Goal: Transaction & Acquisition: Purchase product/service

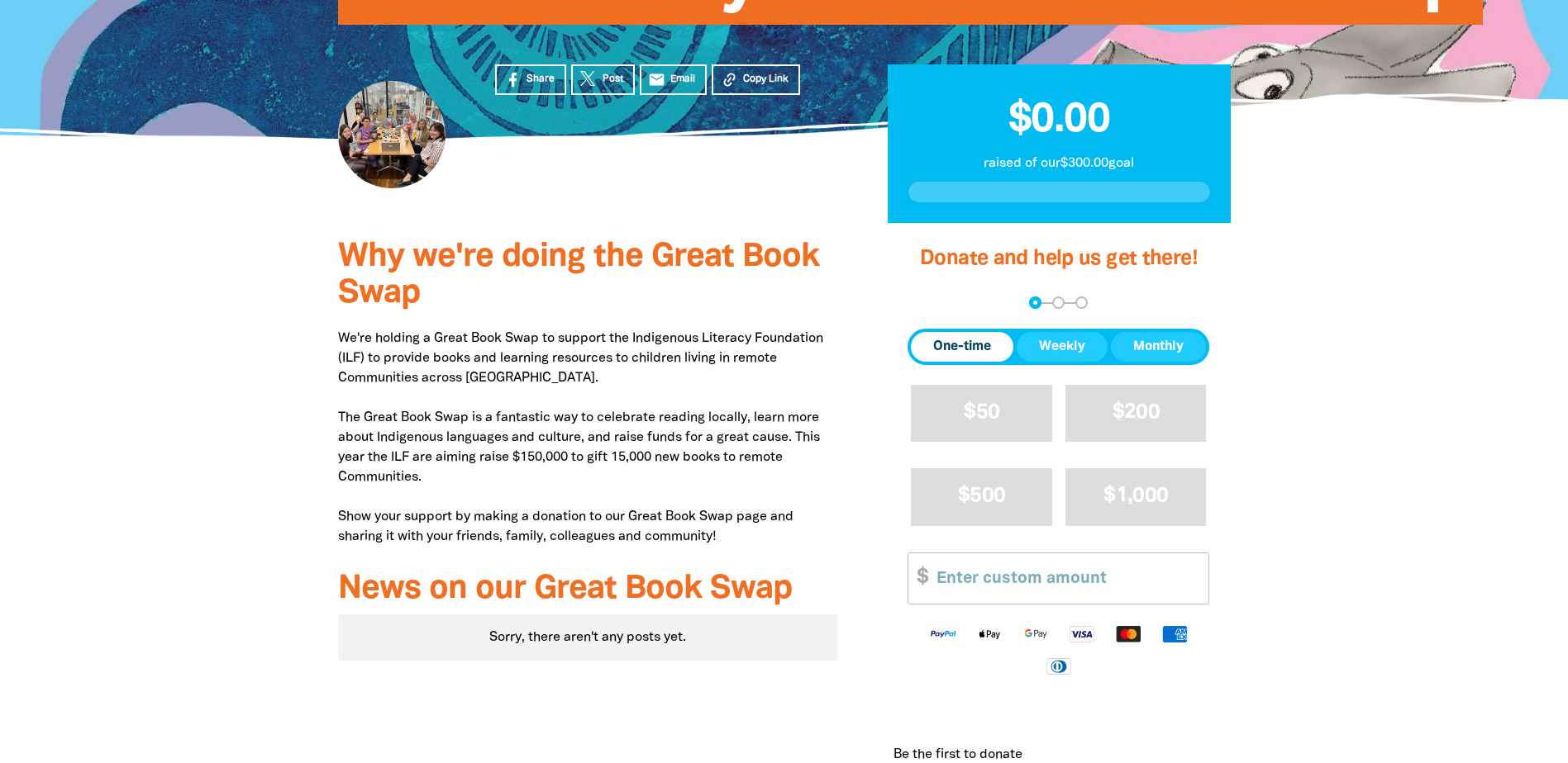
scroll to position [289, 0]
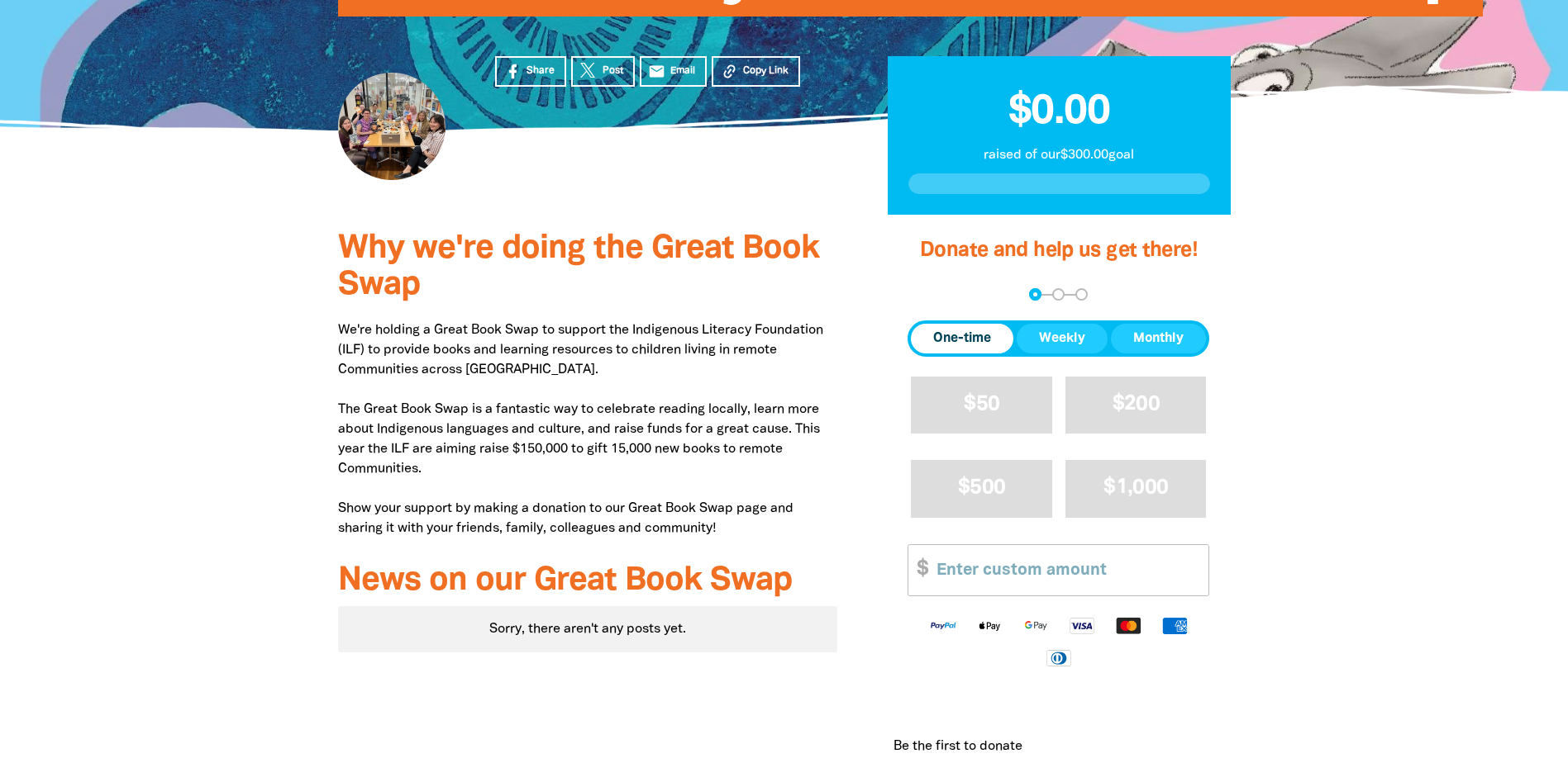
click at [965, 331] on span "One-time" at bounding box center [962, 339] width 58 height 20
click at [1053, 570] on input "Other Amount" at bounding box center [1067, 570] width 284 height 50
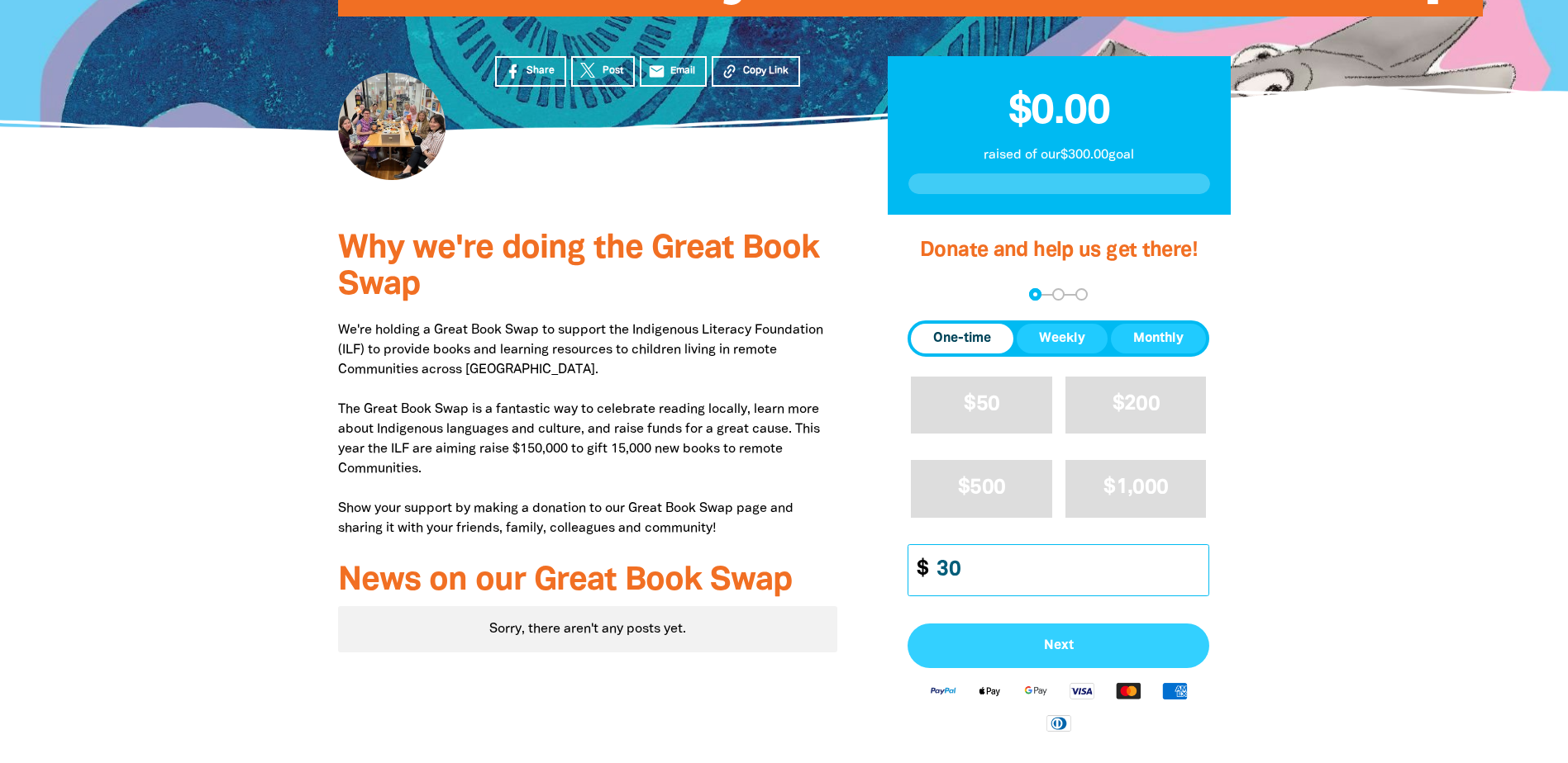
type input "30"
click at [1092, 647] on span "Next" at bounding box center [1058, 646] width 265 height 13
select select "AU"
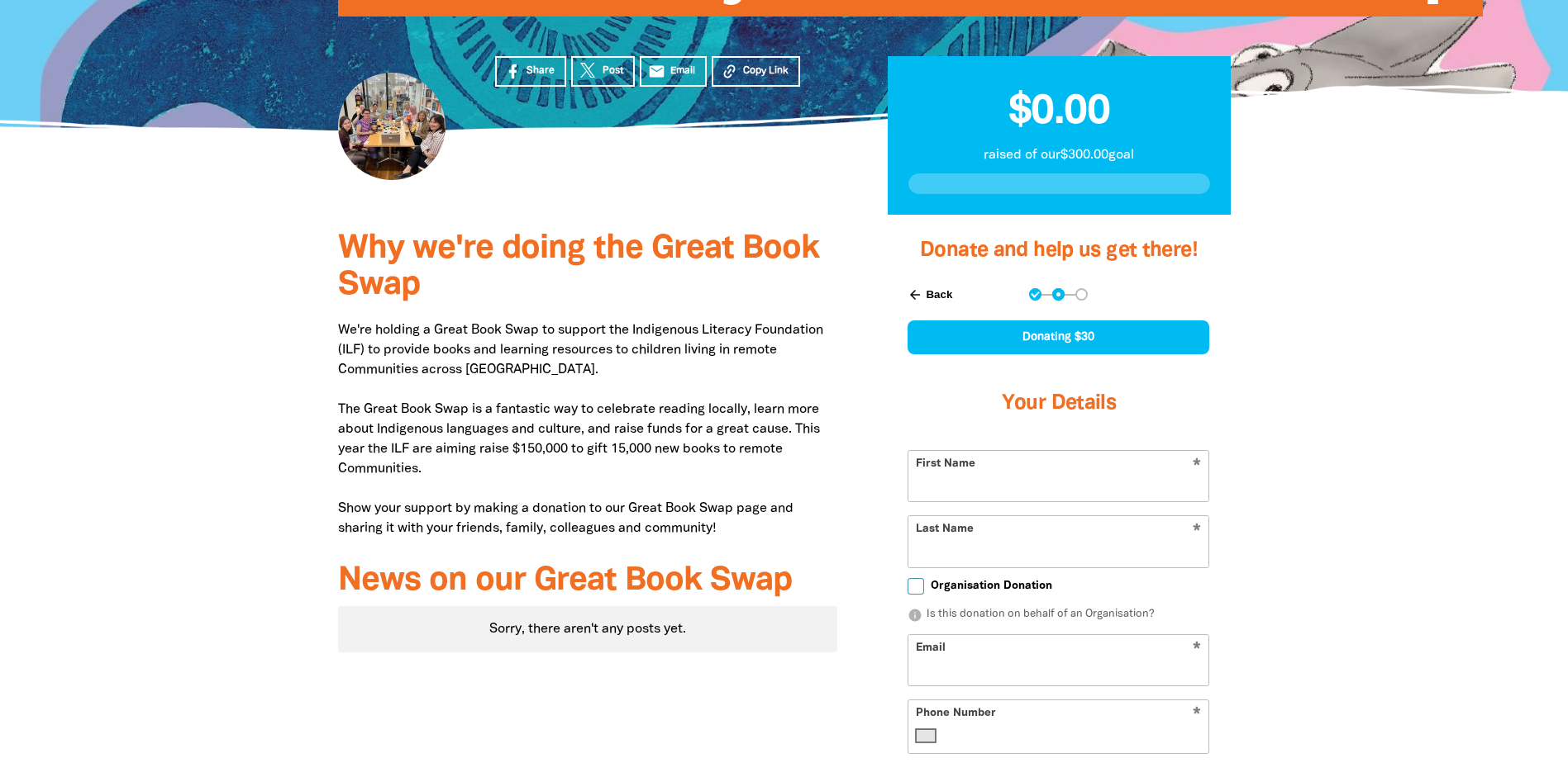
scroll to position [425, 0]
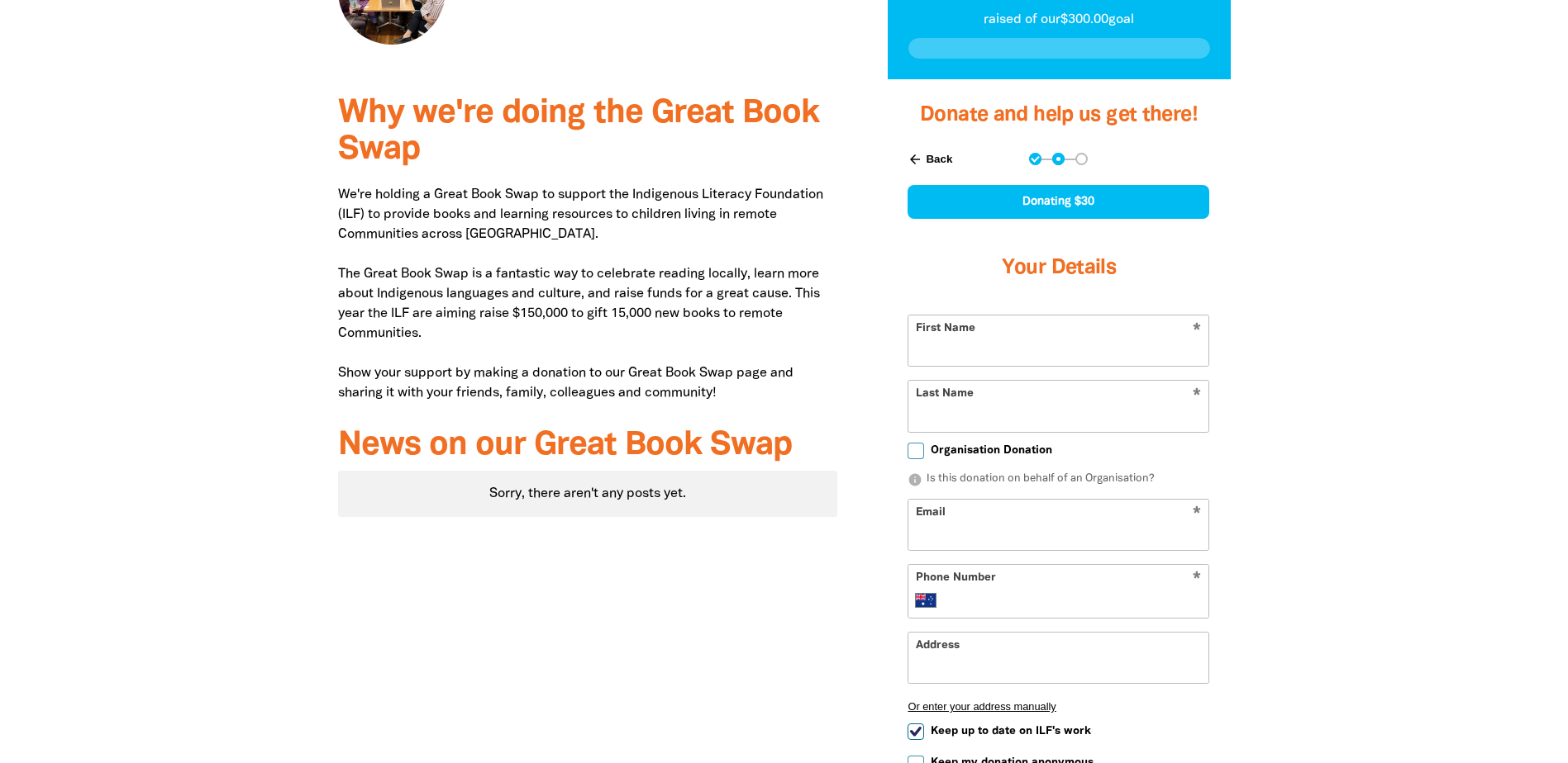
click at [1005, 350] on input "First Name" at bounding box center [1057, 341] width 300 height 50
type input "[PERSON_NAME]"
type input "Jonekova"
type input "[PERSON_NAME][EMAIL_ADDRESS][DOMAIN_NAME]"
type input "[PHONE_NUMBER]"
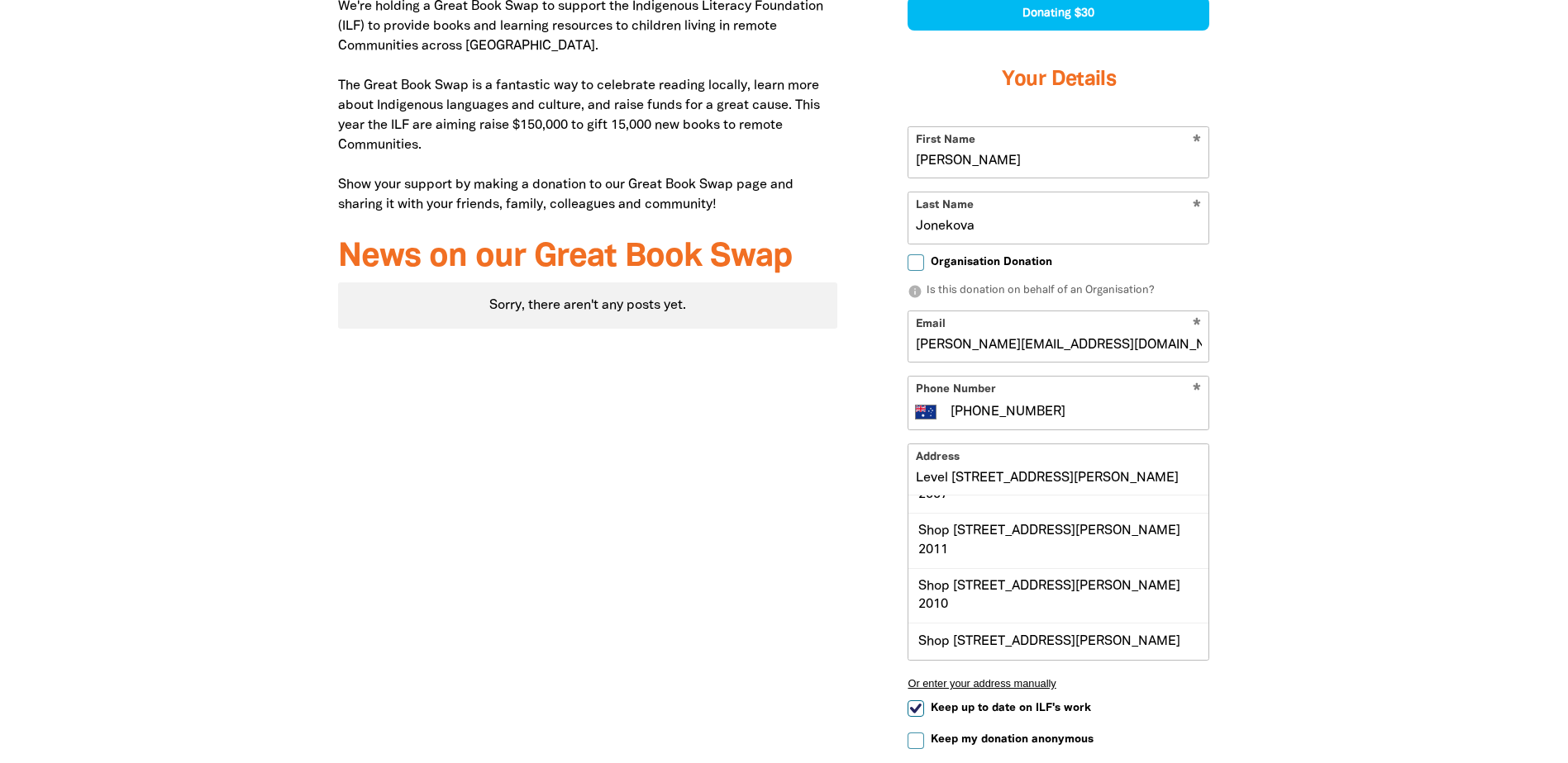
scroll to position [0, 0]
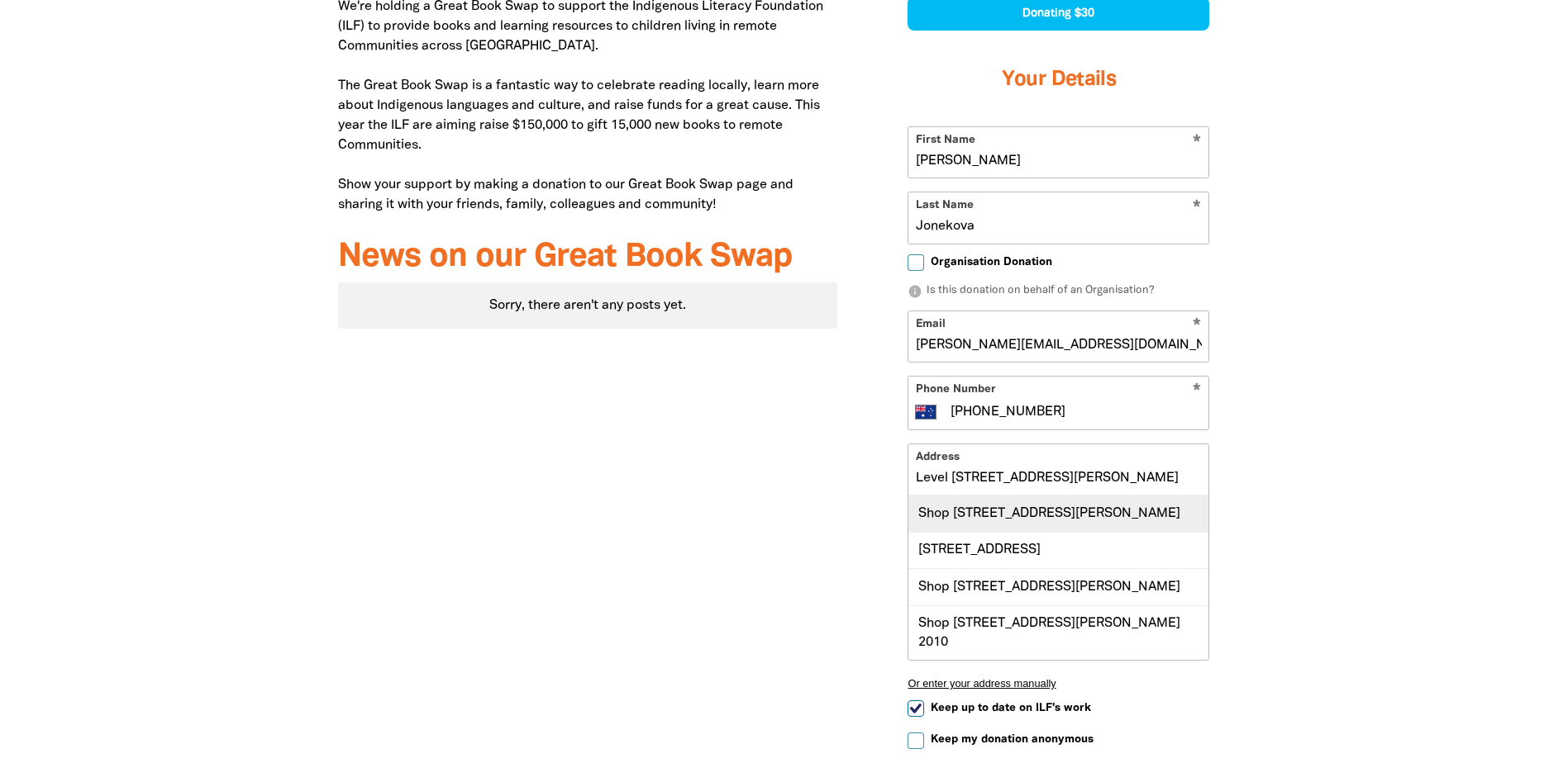
click at [1075, 522] on div "Shop [STREET_ADDRESS][PERSON_NAME]" at bounding box center [1057, 513] width 300 height 35
click at [948, 478] on input "Shop [STREET_ADDRESS][PERSON_NAME]" at bounding box center [1057, 469] width 300 height 50
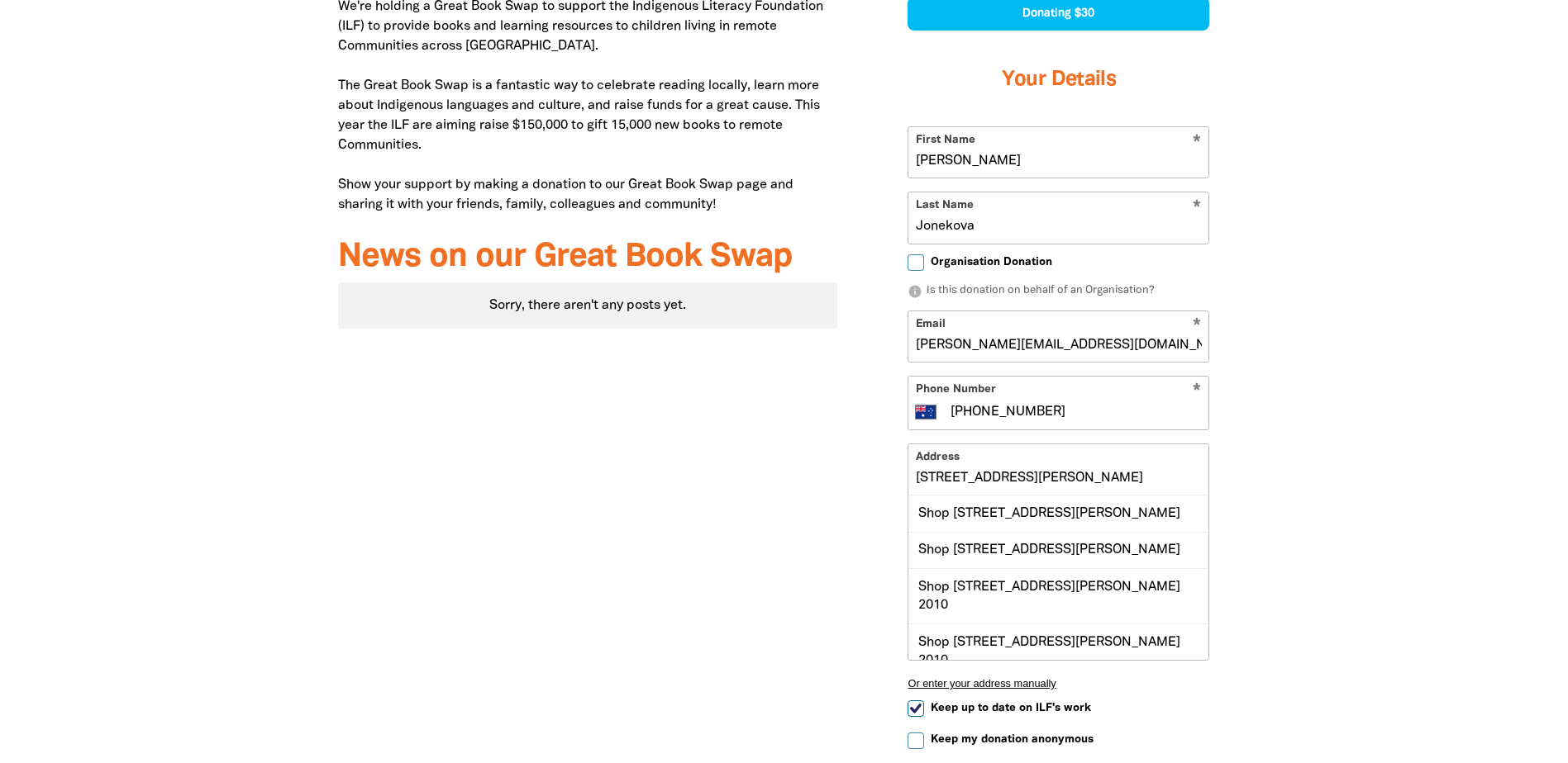
type input "[STREET_ADDRESS][PERSON_NAME]"
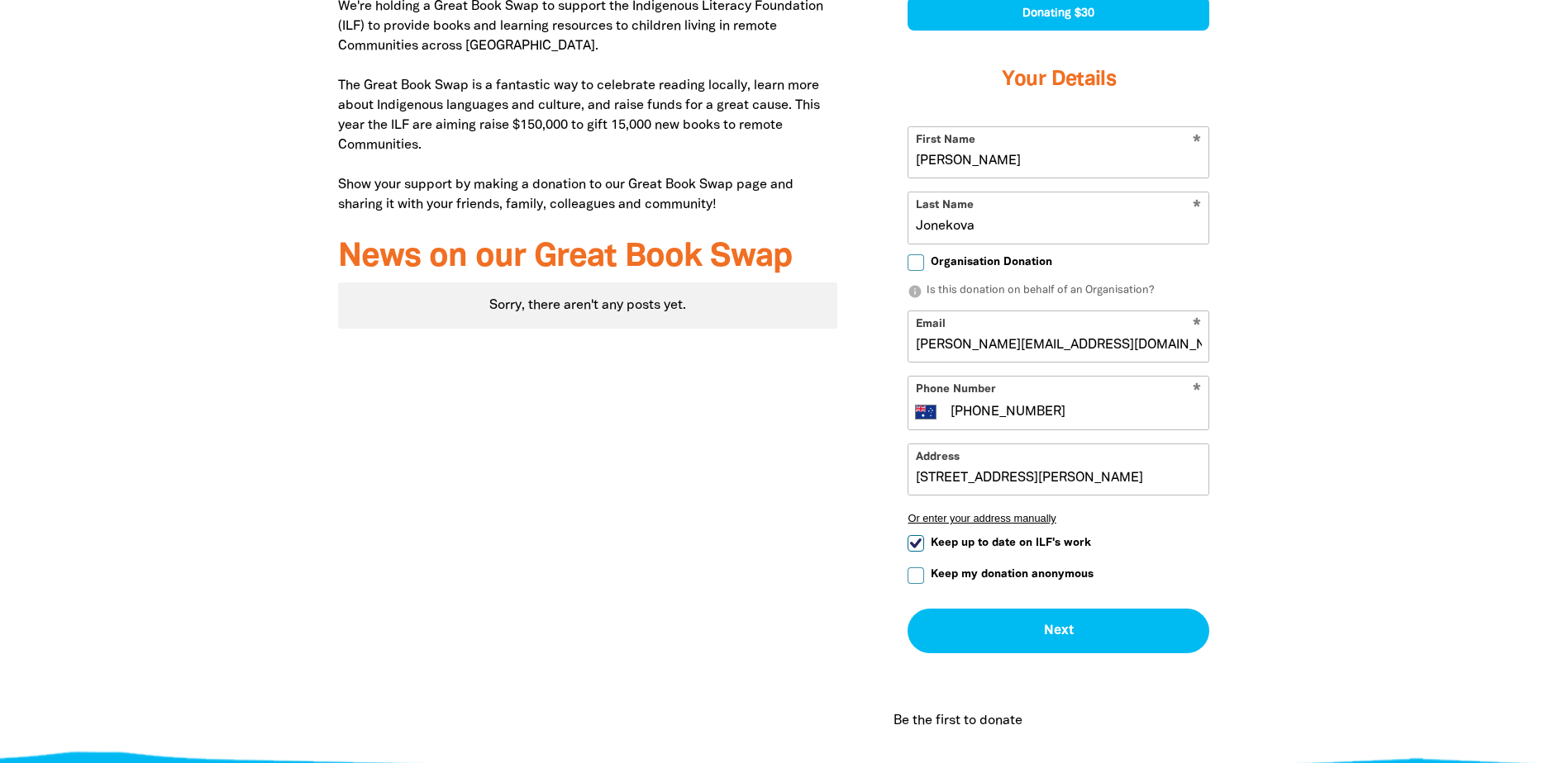
click at [1245, 484] on div "Donate and help us get there! arrow_back Back Step 1 Step 2 Step 3 Donating $30…" at bounding box center [1057, 328] width 392 height 875
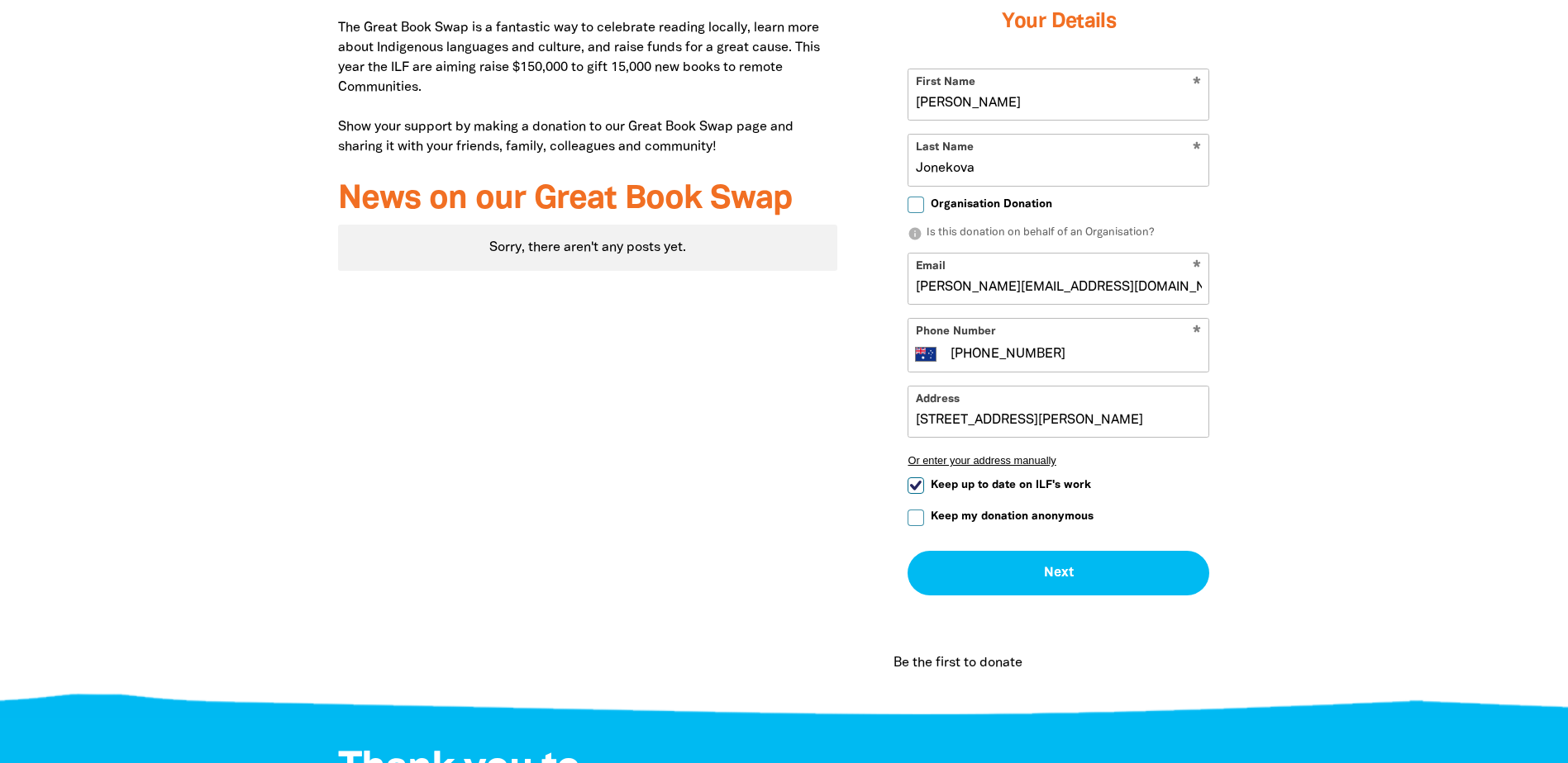
scroll to position [674, 0]
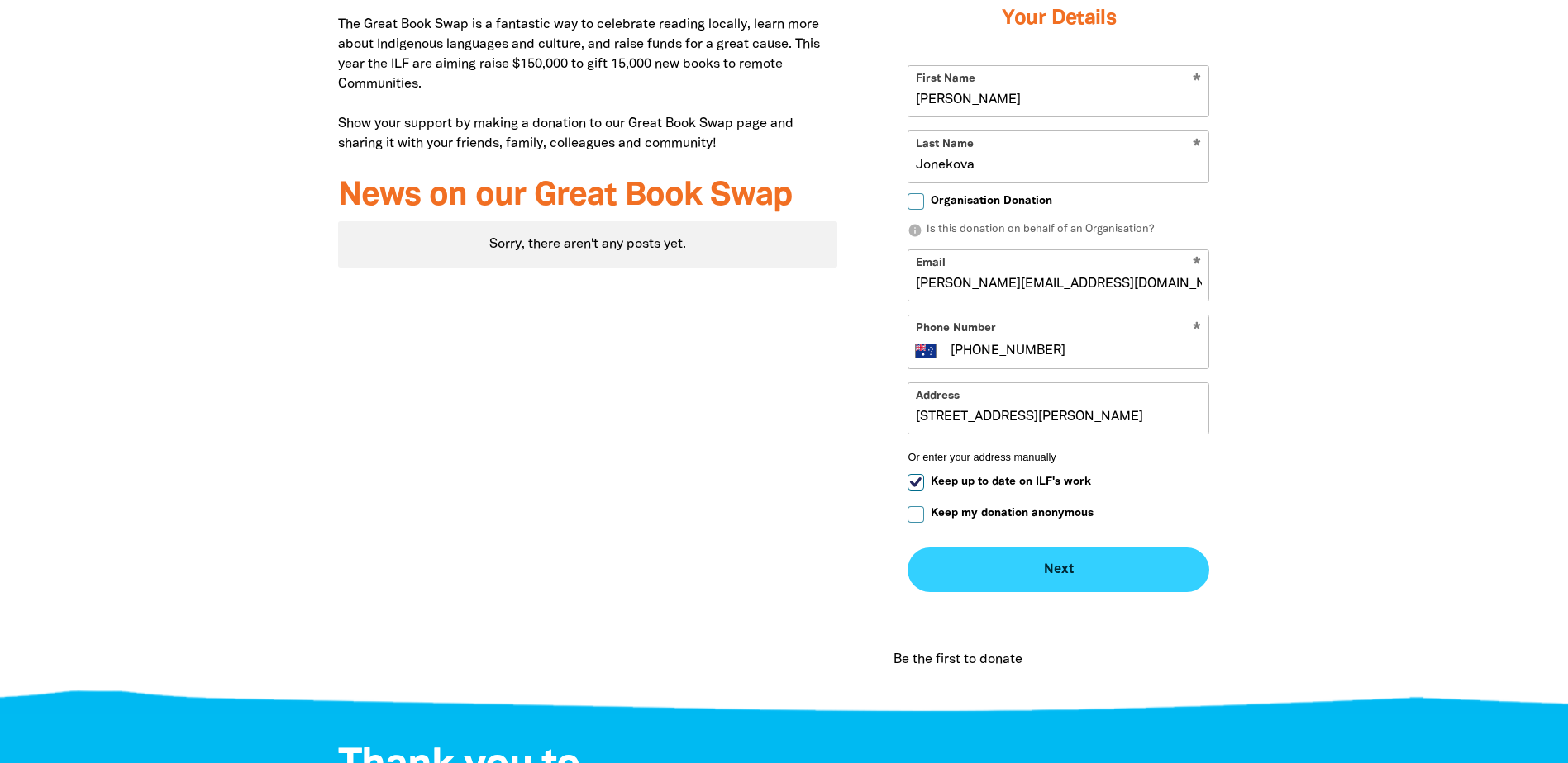
click at [1048, 572] on button "Next chevron_right" at bounding box center [1057, 569] width 302 height 44
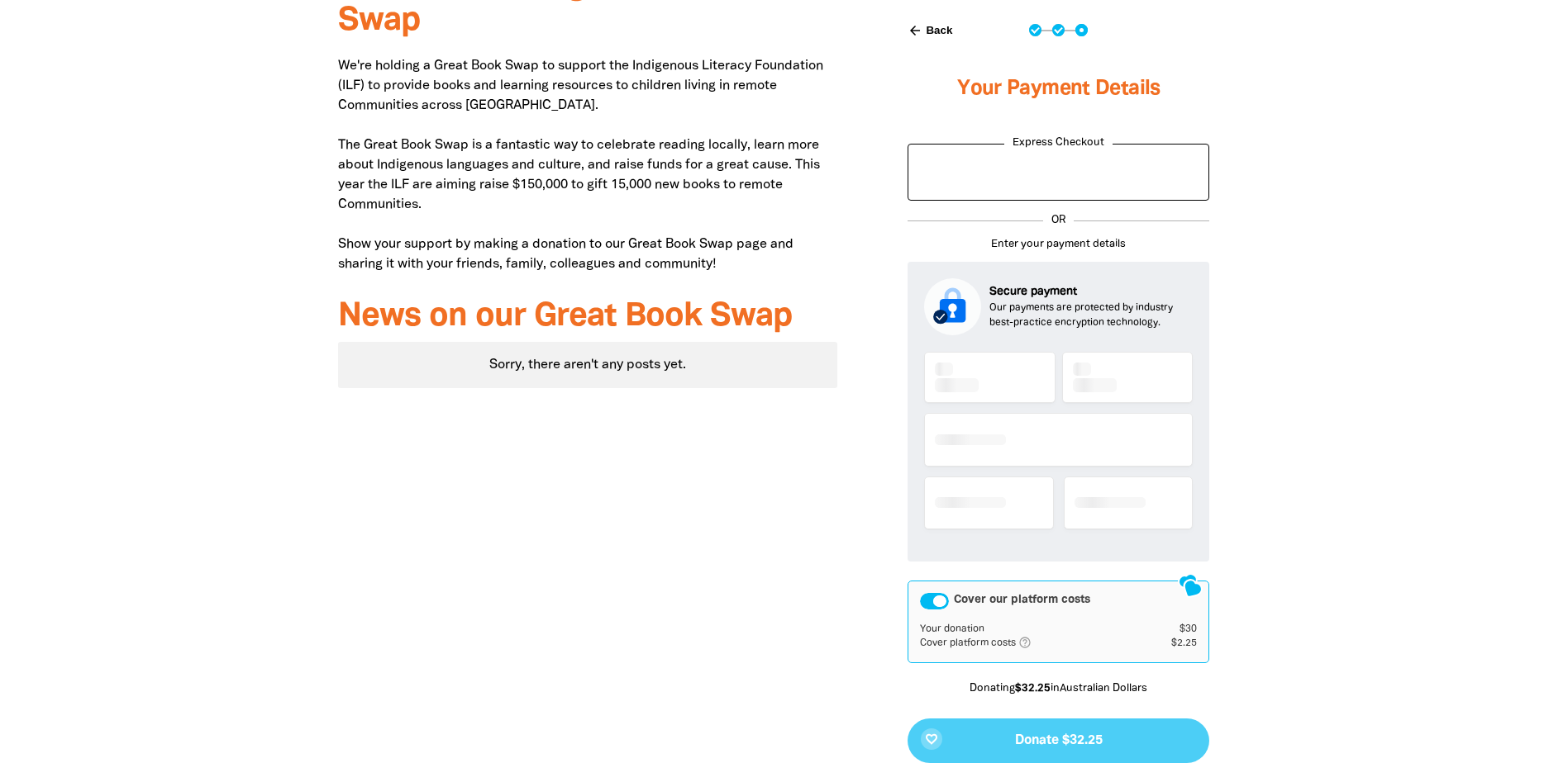
scroll to position [541, 0]
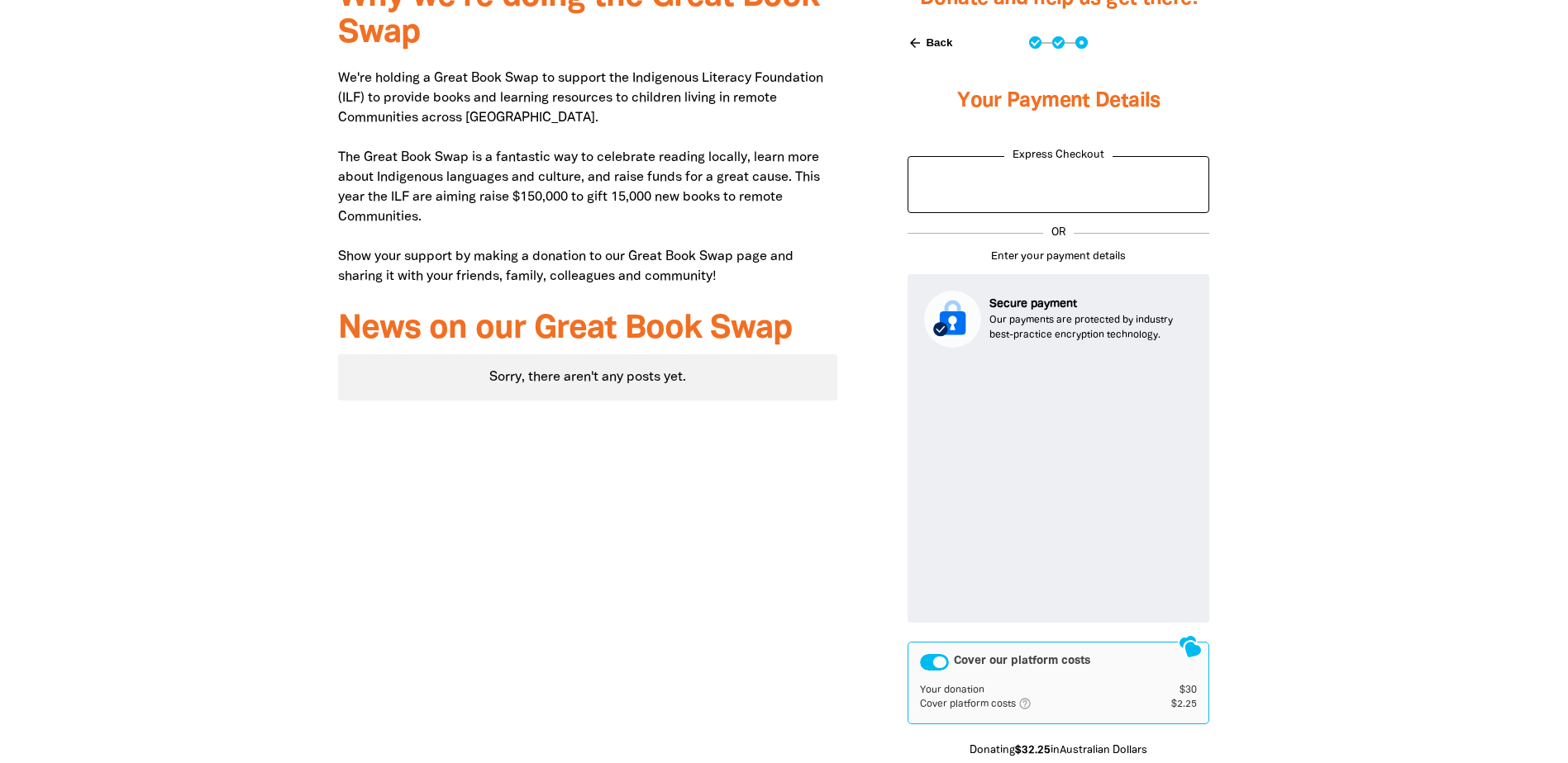
click at [1025, 705] on icon "help_outlined" at bounding box center [1030, 704] width 26 height 13
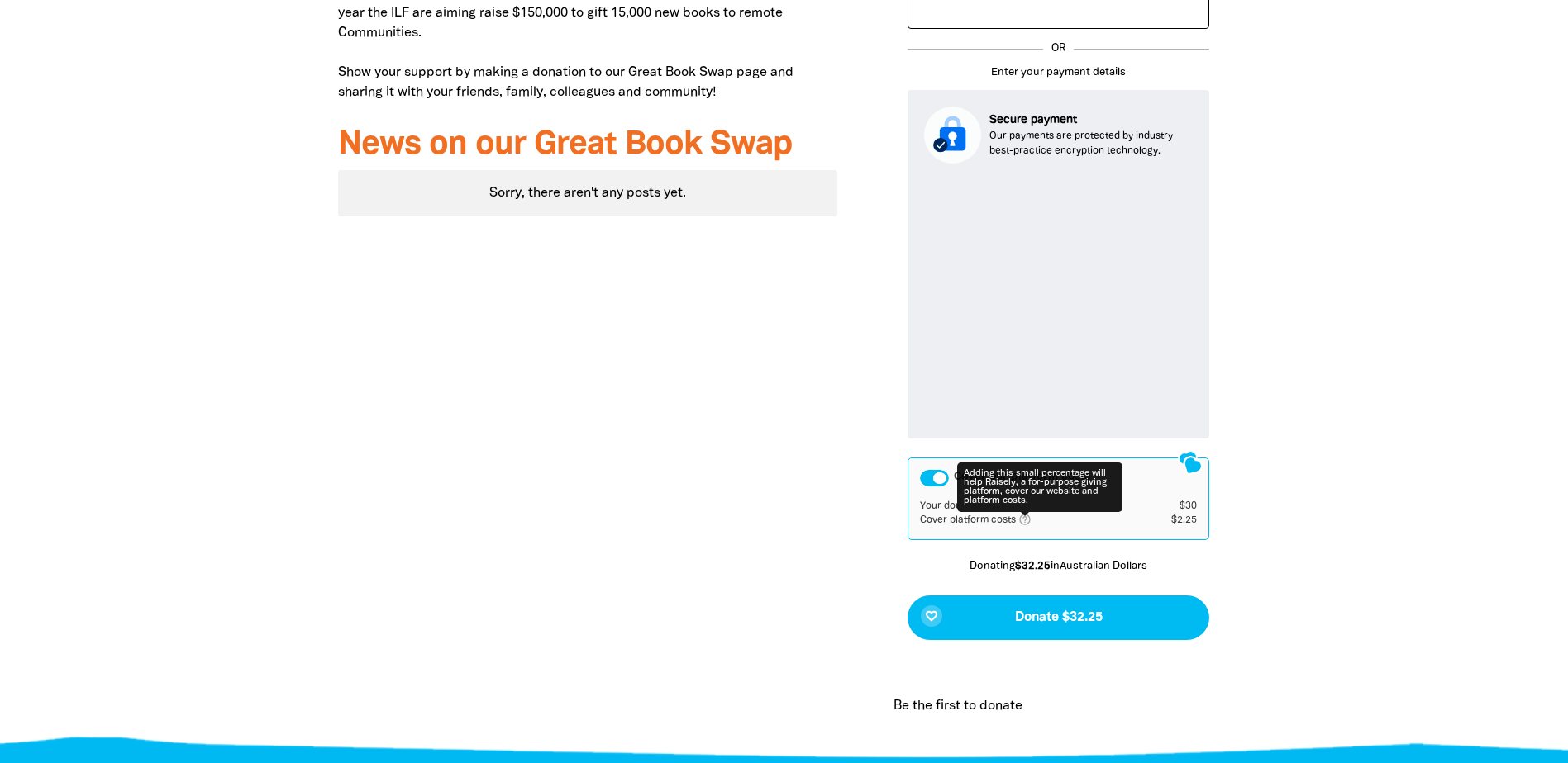
scroll to position [796, 0]
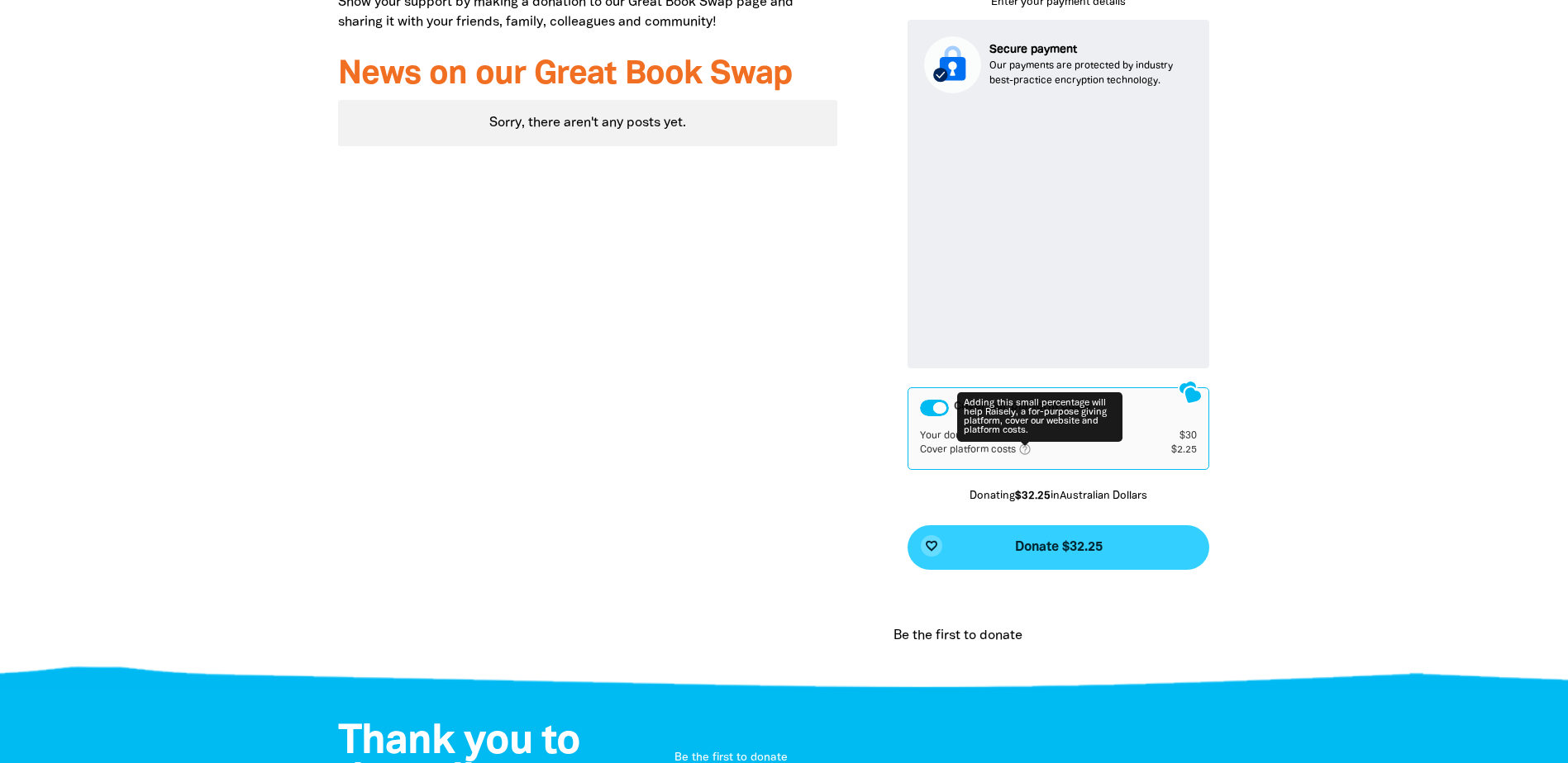
click at [1103, 545] on span "Donate $32.25" at bounding box center [1058, 548] width 87 height 13
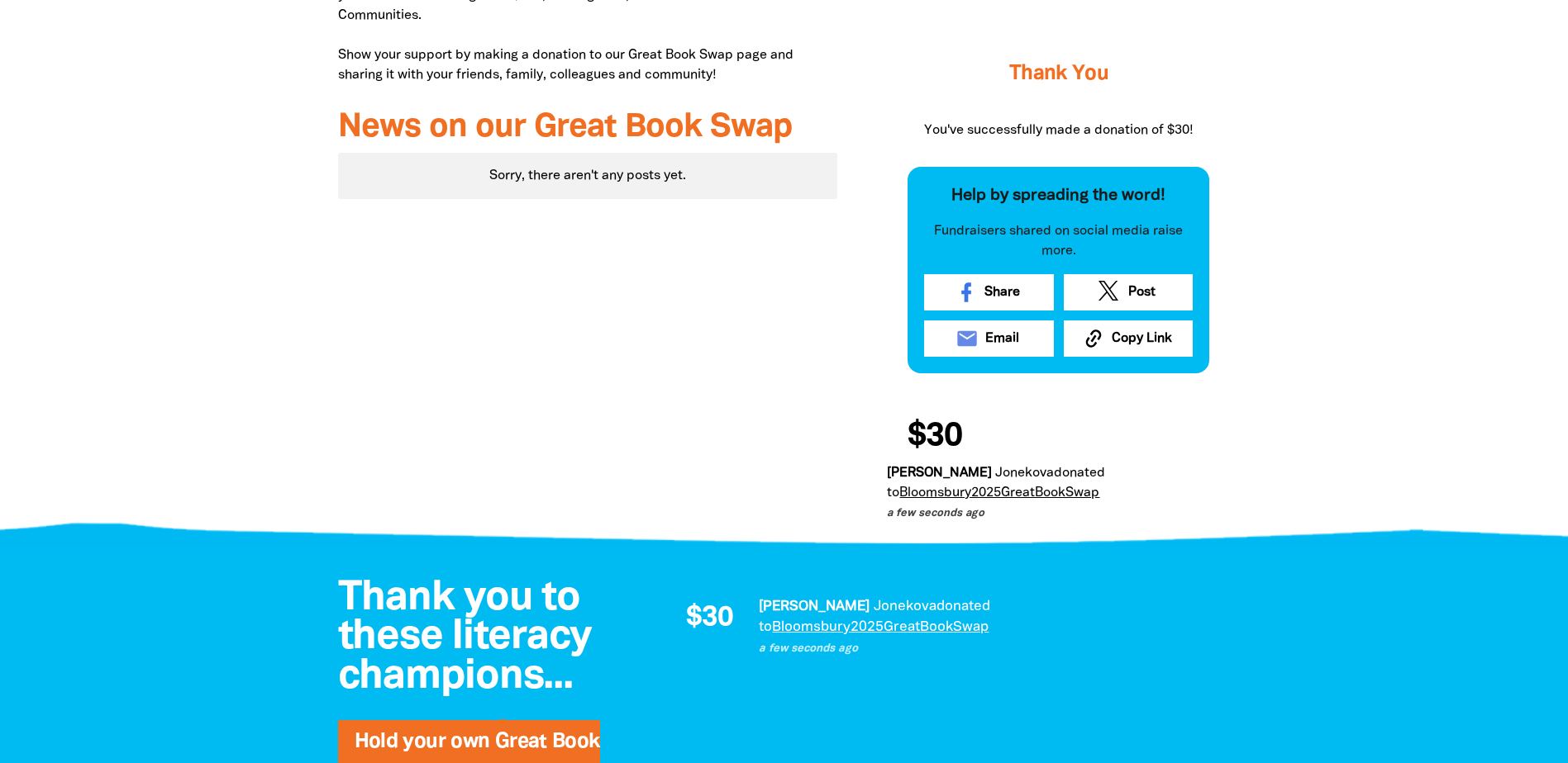
scroll to position [0, 0]
